Goal: Navigation & Orientation: Find specific page/section

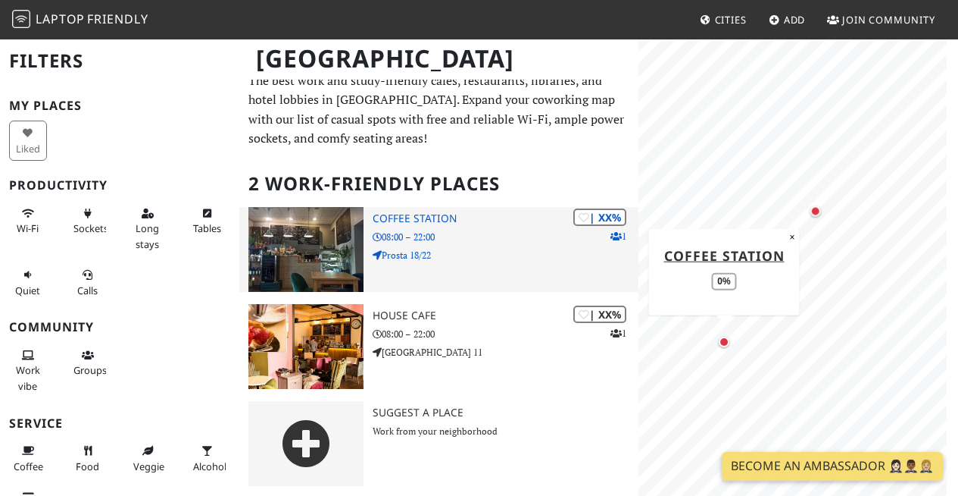
scroll to position [11, 0]
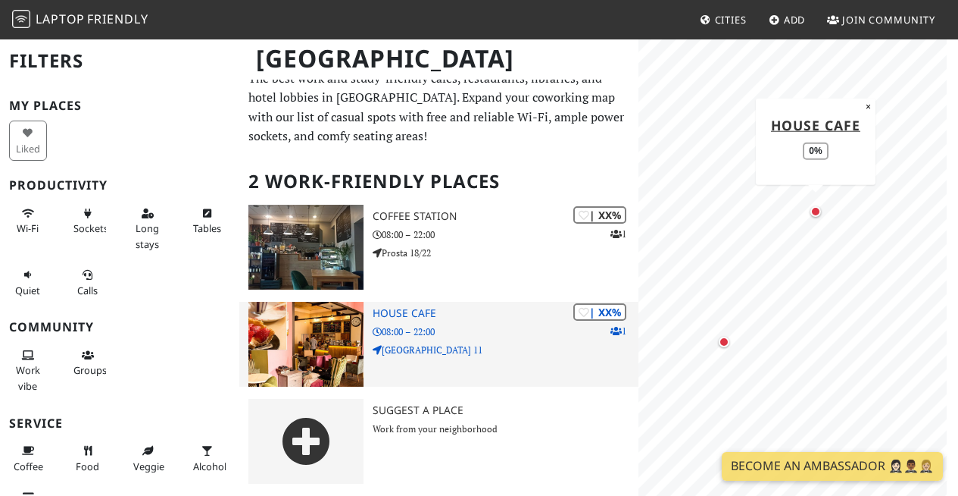
drag, startPoint x: 336, startPoint y: 339, endPoint x: 322, endPoint y: 334, distance: 15.3
click at [336, 339] on img at bounding box center [306, 344] width 115 height 85
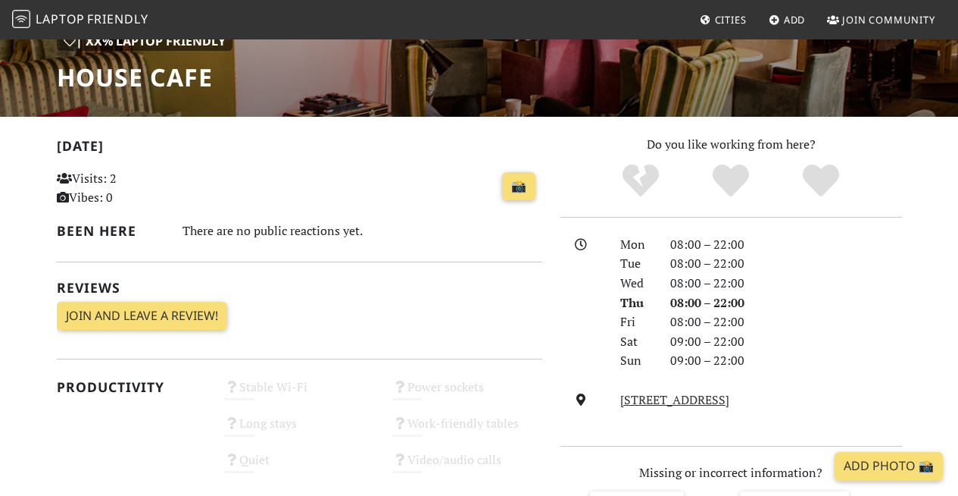
scroll to position [311, 0]
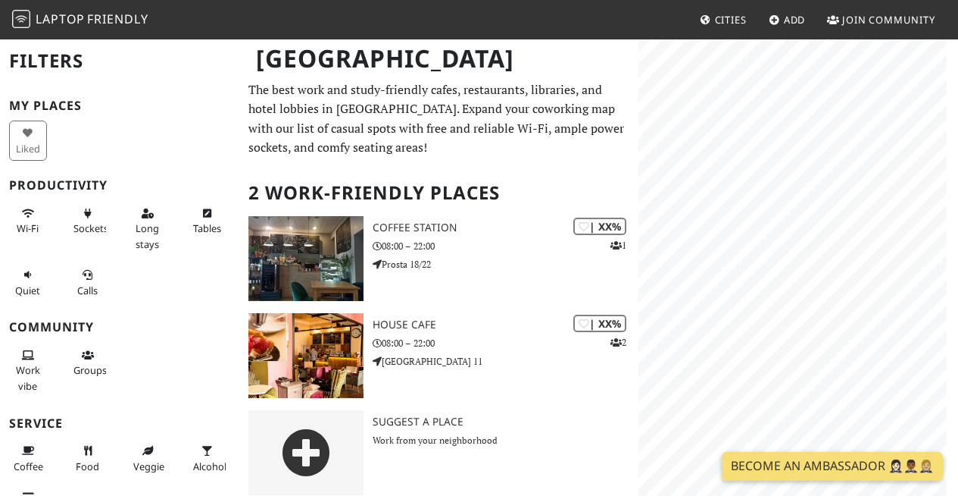
scroll to position [11, 0]
